Goal: Information Seeking & Learning: Learn about a topic

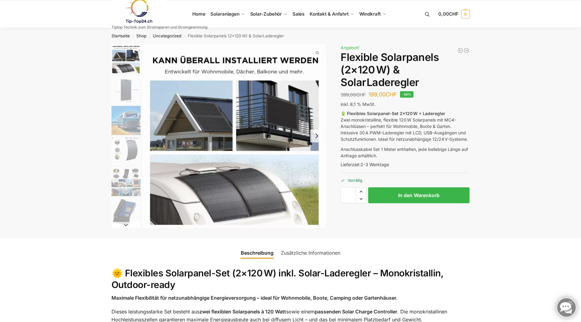
click at [125, 85] on img "2 / 9" at bounding box center [125, 89] width 29 height 29
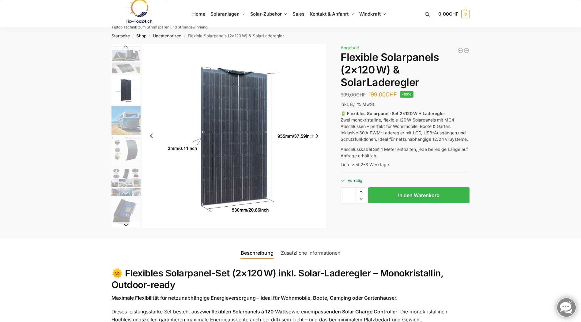
click at [127, 114] on img "3 / 9" at bounding box center [125, 120] width 29 height 29
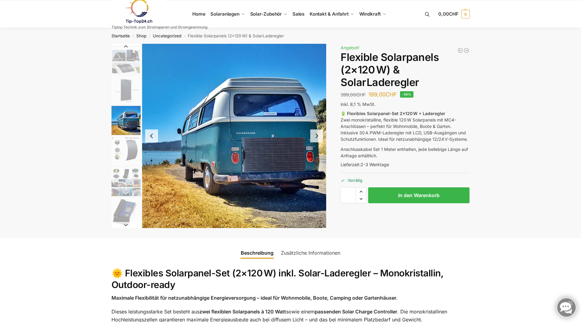
click at [130, 143] on img "4 / 9" at bounding box center [125, 150] width 29 height 29
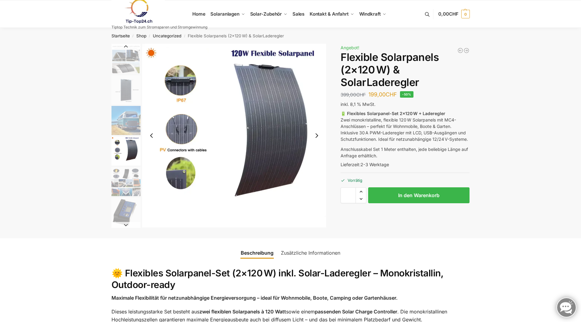
click at [129, 172] on img "5 / 9" at bounding box center [125, 181] width 29 height 29
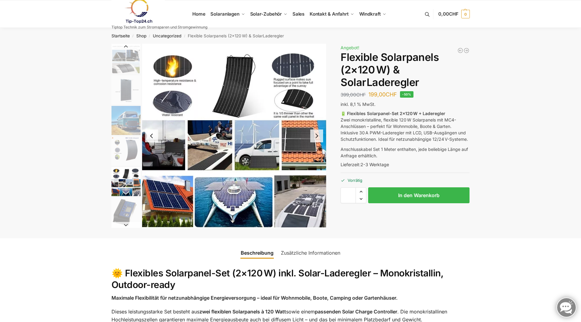
click at [123, 209] on img "6 / 9" at bounding box center [125, 212] width 29 height 29
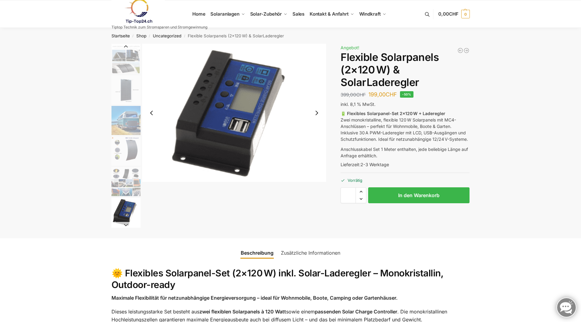
click at [126, 225] on button "Next slide" at bounding box center [125, 225] width 29 height 6
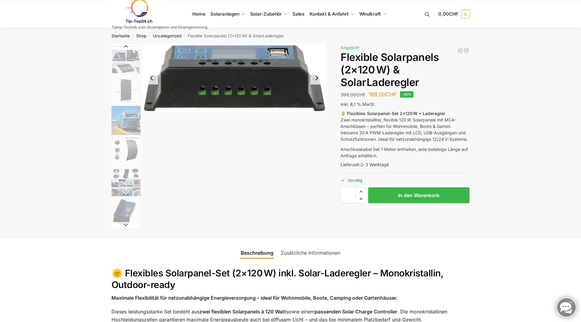
click at [126, 225] on button "Next slide" at bounding box center [125, 225] width 29 height 6
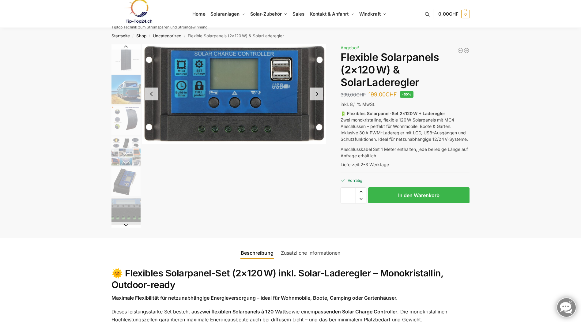
click at [126, 225] on button "Next slide" at bounding box center [125, 225] width 29 height 6
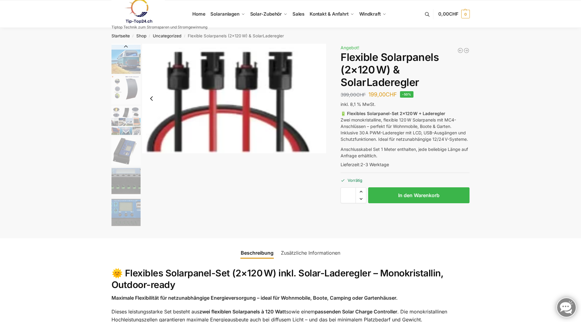
click at [126, 225] on img "8 / 9" at bounding box center [125, 212] width 29 height 29
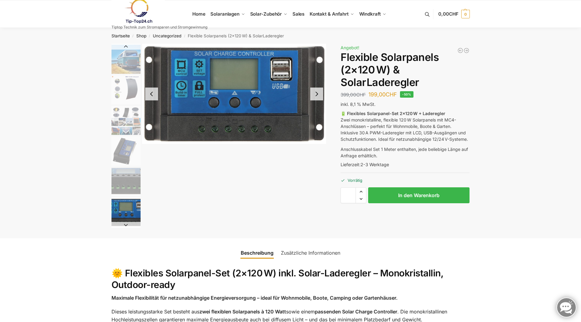
click at [127, 225] on button "Next slide" at bounding box center [125, 225] width 29 height 6
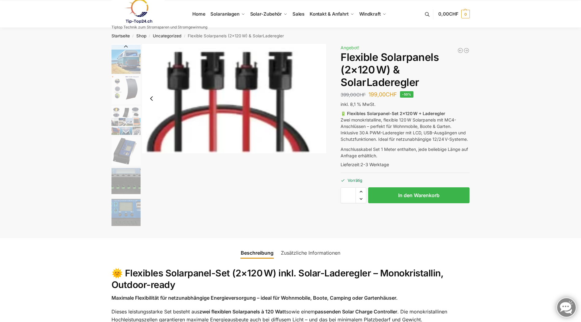
click at [127, 225] on img "8 / 9" at bounding box center [125, 212] width 29 height 29
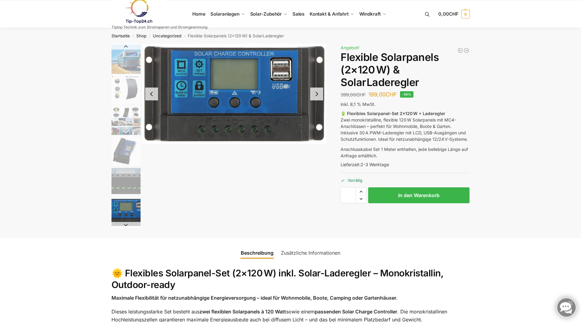
click at [154, 94] on button "Previous slide" at bounding box center [151, 94] width 13 height 13
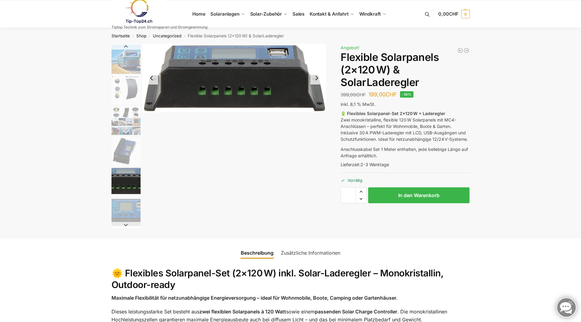
click at [154, 82] on button "Previous slide" at bounding box center [151, 78] width 13 height 13
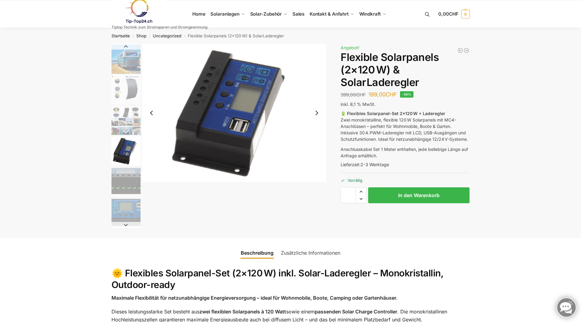
click at [154, 82] on img "6 / 9" at bounding box center [234, 113] width 184 height 138
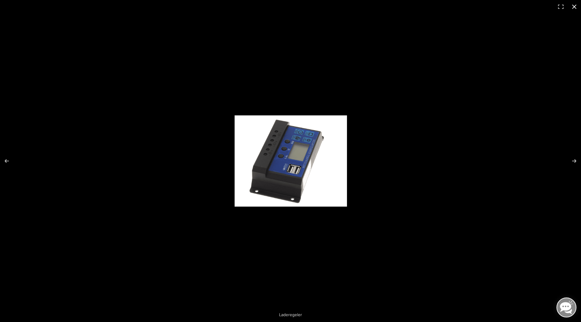
click at [573, 6] on button "Close (Esc)" at bounding box center [573, 6] width 13 height 13
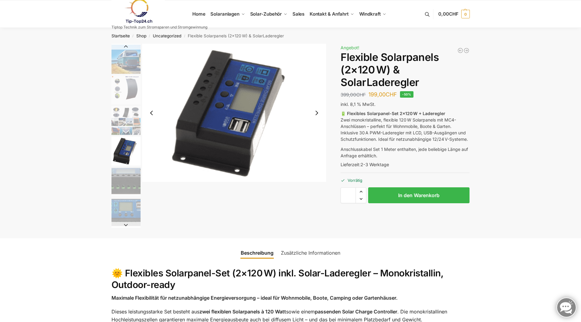
click at [130, 117] on img "5 / 9" at bounding box center [125, 120] width 29 height 29
